Goal: Find specific page/section: Find specific page/section

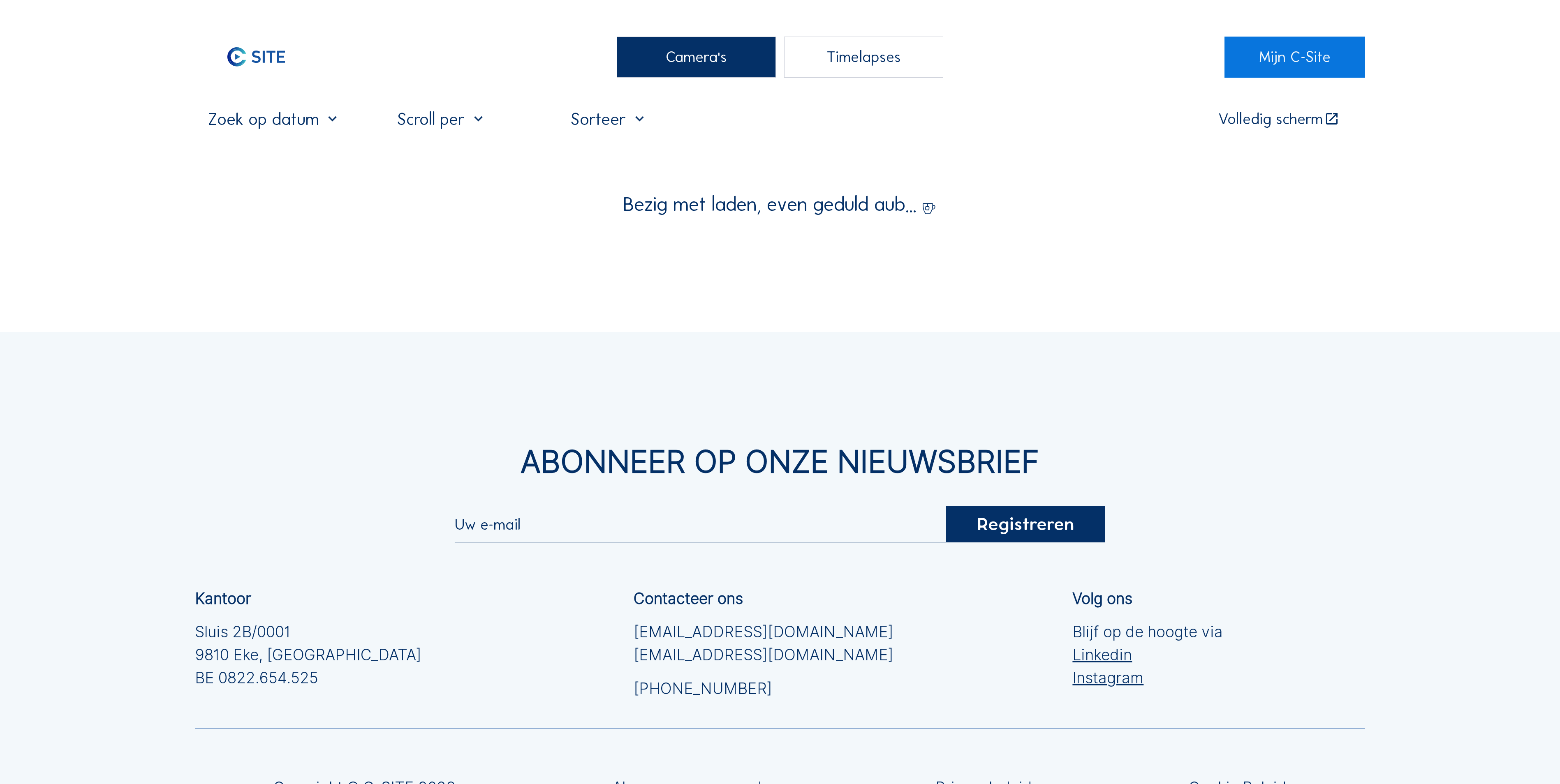
click at [673, 37] on div "Camera's" at bounding box center [696, 57] width 159 height 41
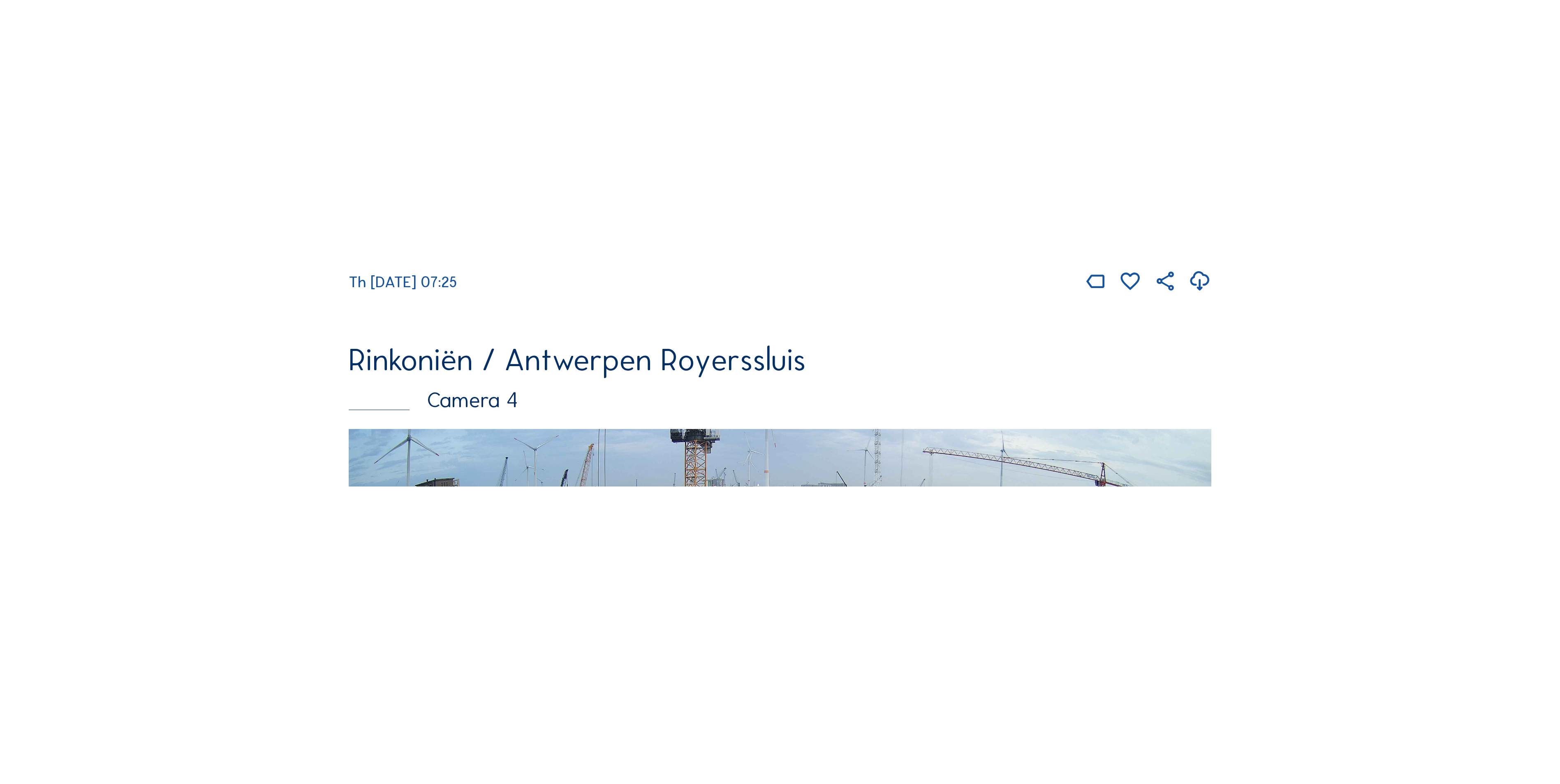
scroll to position [2138, 0]
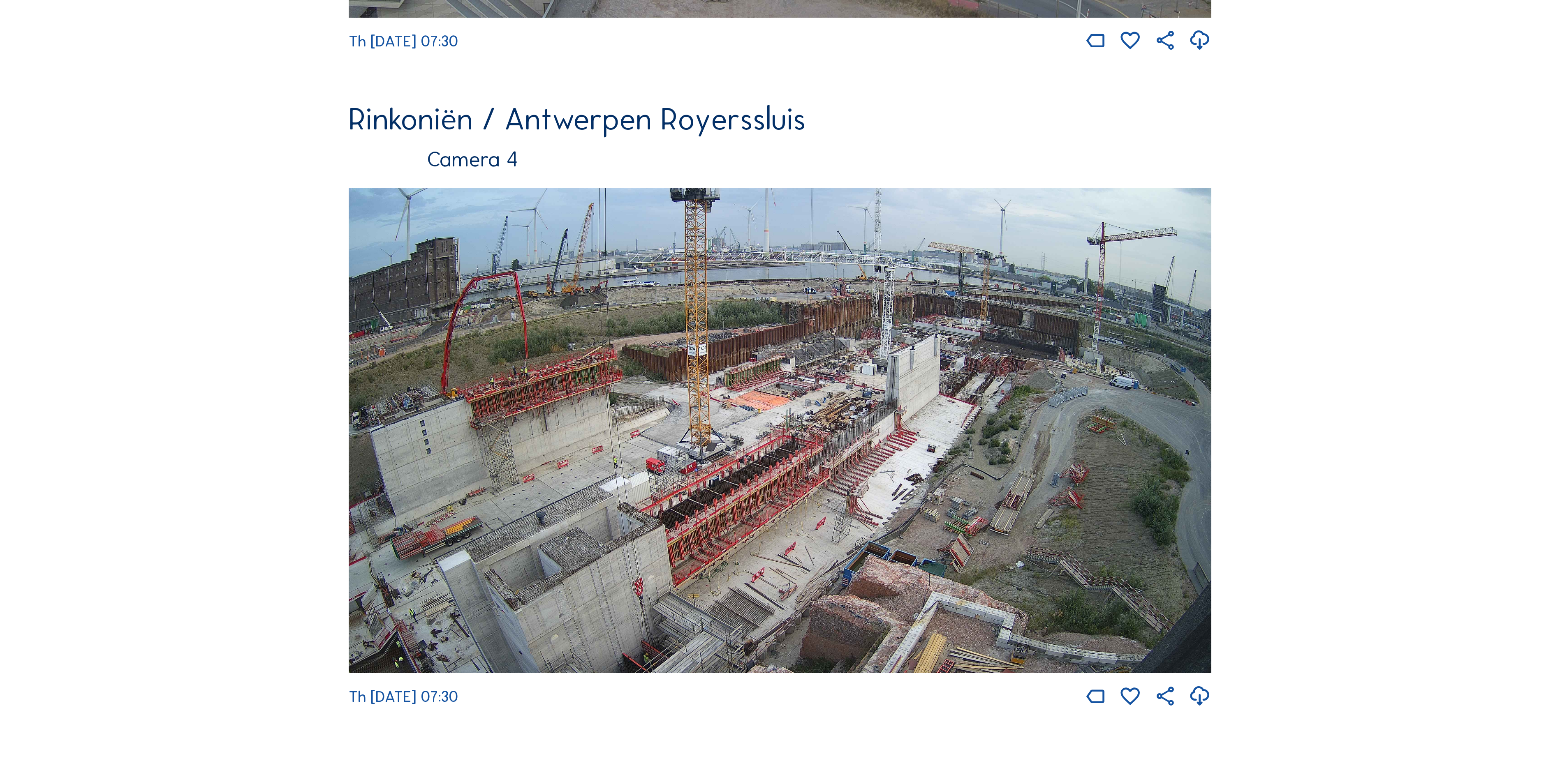
scroll to position [2138, 0]
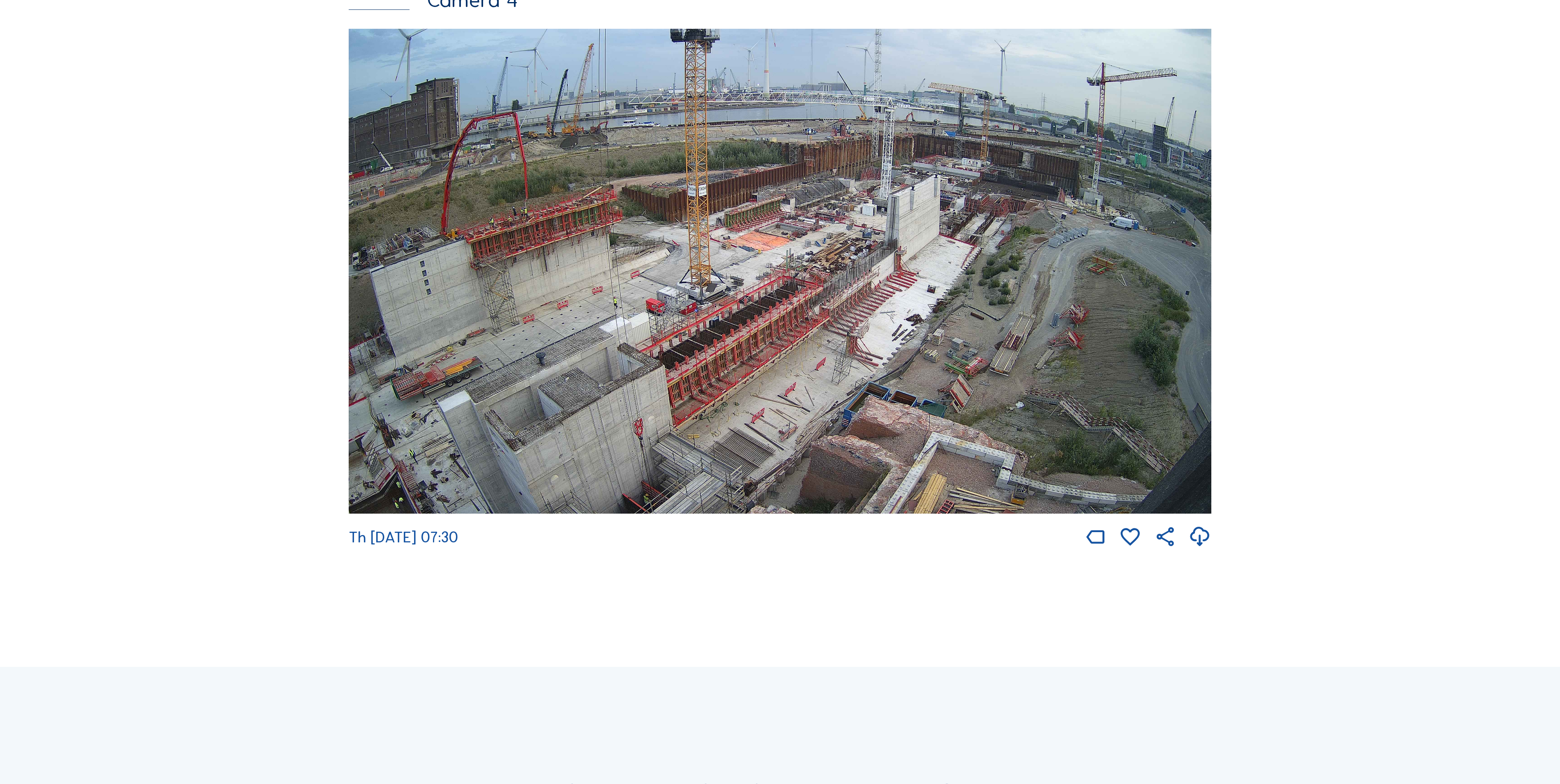
scroll to position [2219, 0]
